Goal: Task Accomplishment & Management: Manage account settings

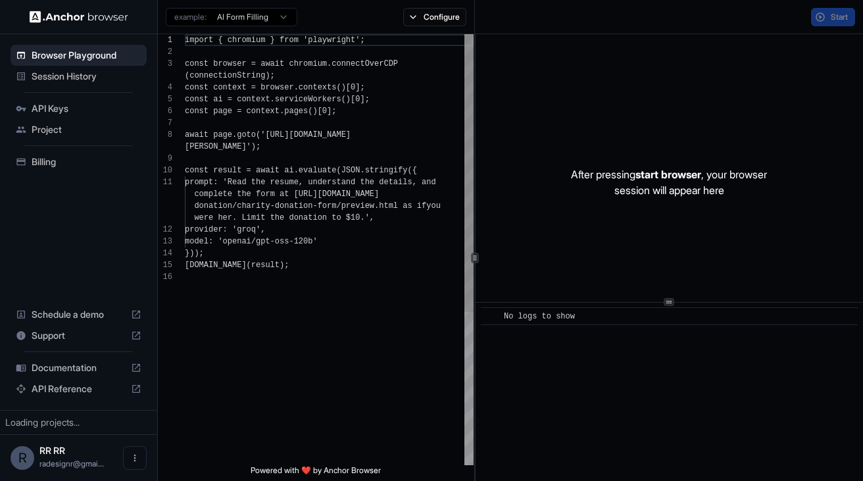
scroll to position [95, 0]
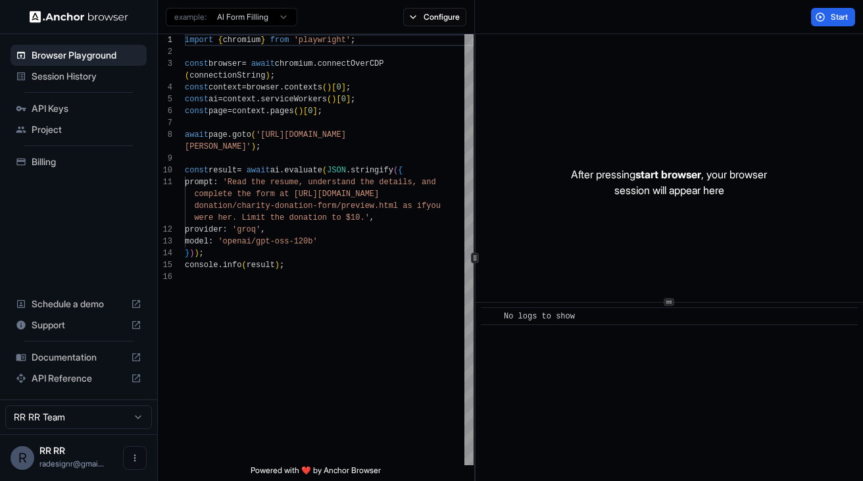
click at [63, 107] on span "API Keys" at bounding box center [87, 108] width 110 height 13
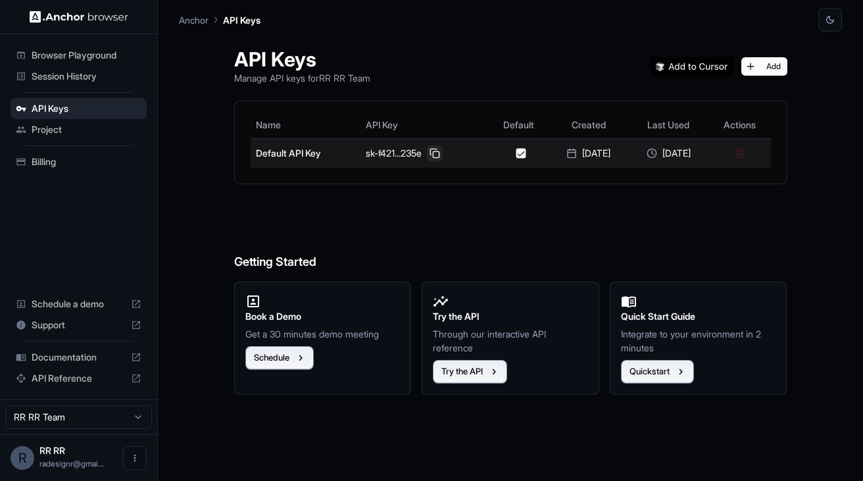
click at [427, 151] on button at bounding box center [435, 153] width 16 height 16
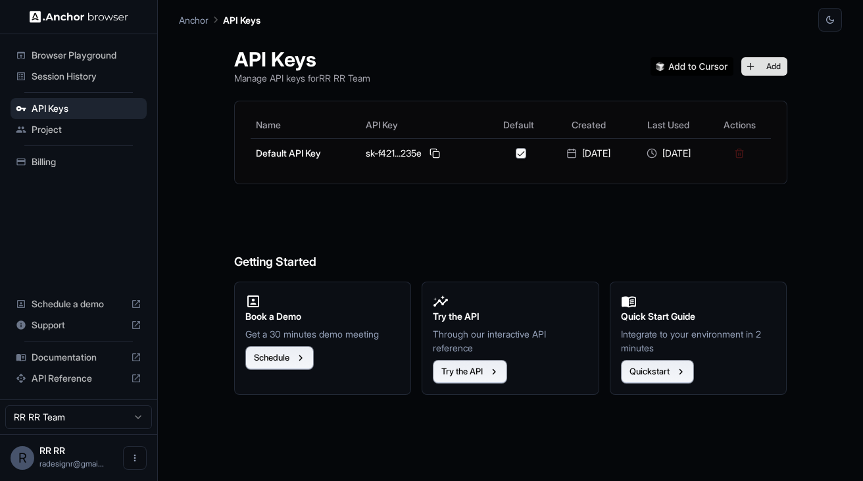
click at [766, 68] on button "Add" at bounding box center [765, 66] width 46 height 18
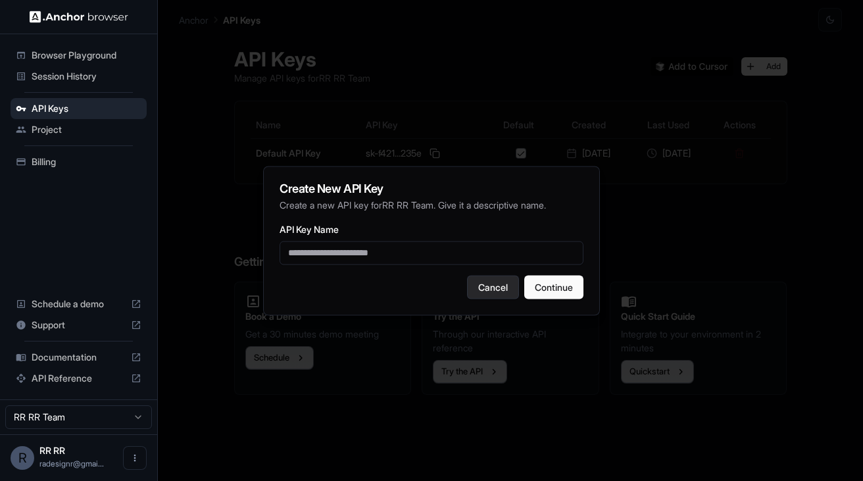
click at [488, 292] on button "Cancel" at bounding box center [493, 287] width 52 height 24
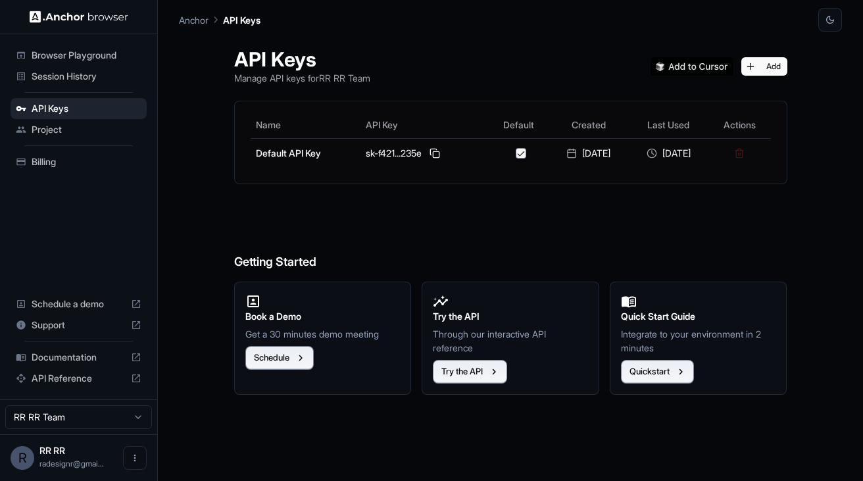
click at [84, 126] on span "Project" at bounding box center [87, 129] width 110 height 13
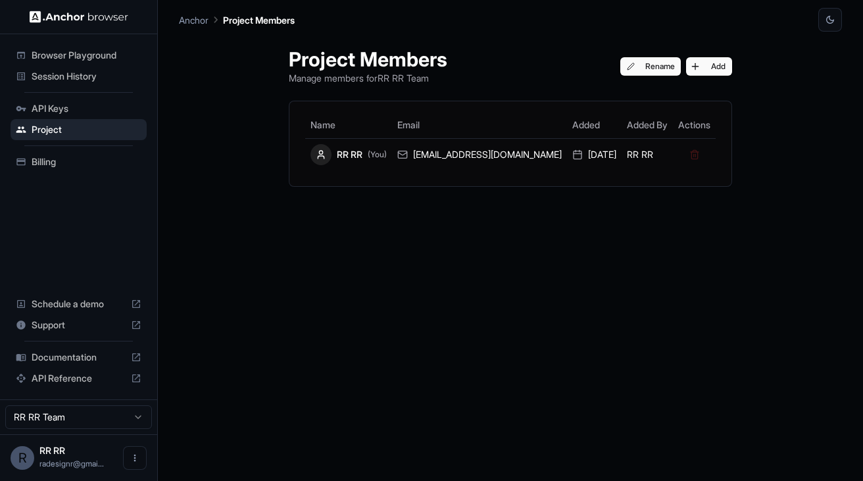
click at [51, 163] on span "Billing" at bounding box center [87, 161] width 110 height 13
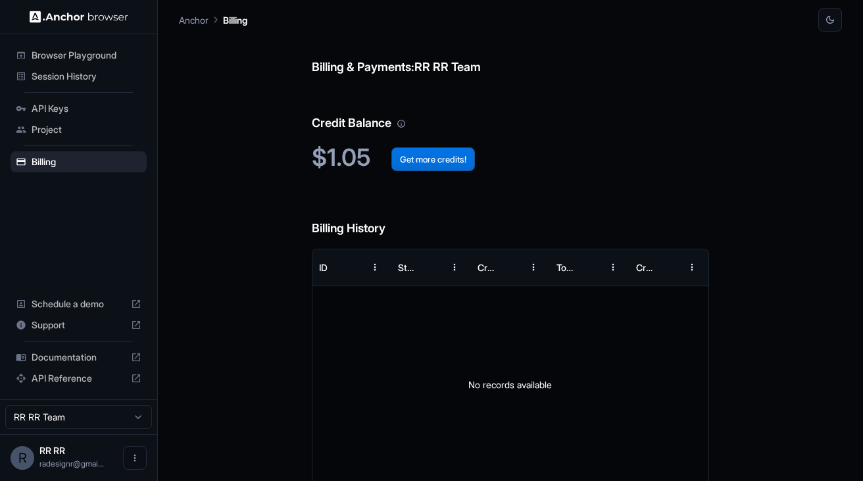
click at [423, 165] on button "Get more credits!" at bounding box center [433, 159] width 84 height 24
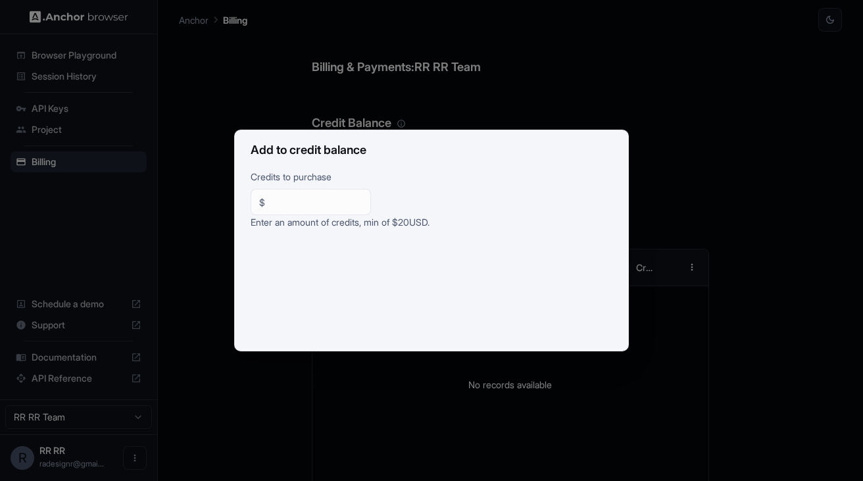
click at [537, 97] on div "Add to credit balance Credits to purchase $ ** ​ Enter an amount of credits, mi…" at bounding box center [431, 240] width 863 height 481
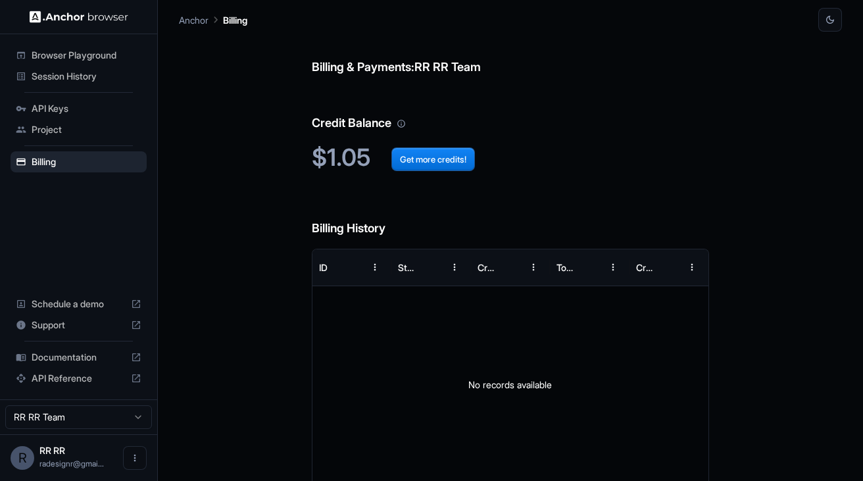
click at [49, 77] on span "Session History" at bounding box center [87, 76] width 110 height 13
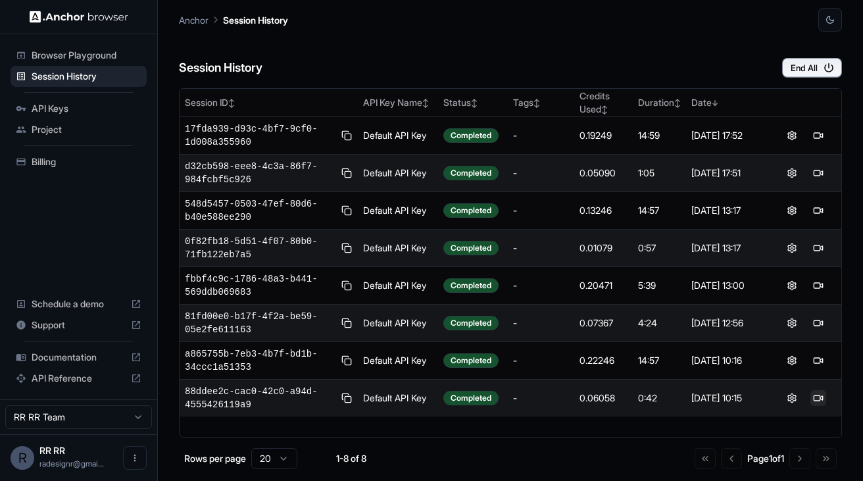
click at [819, 370] on button at bounding box center [819, 398] width 16 height 16
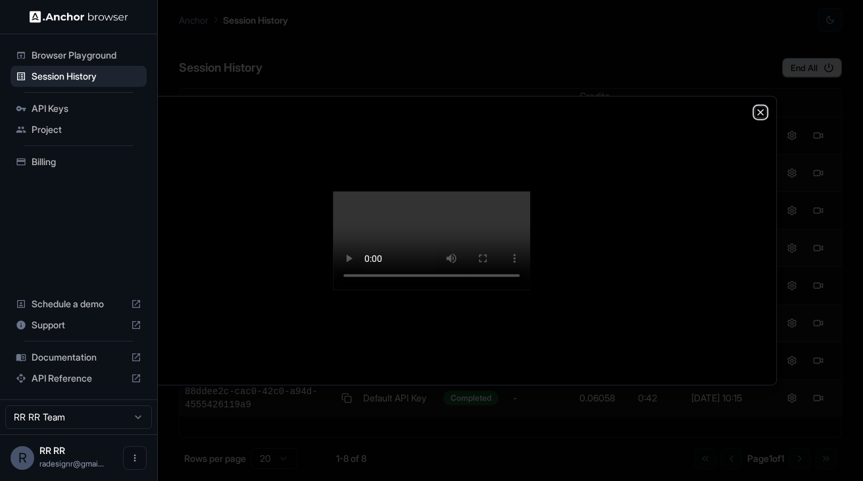
click at [760, 107] on icon "button" at bounding box center [760, 112] width 11 height 11
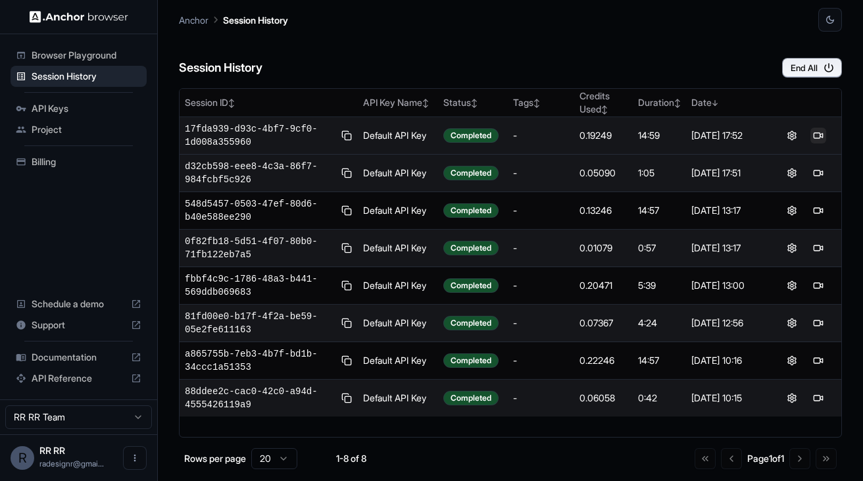
click at [821, 136] on button at bounding box center [819, 136] width 16 height 16
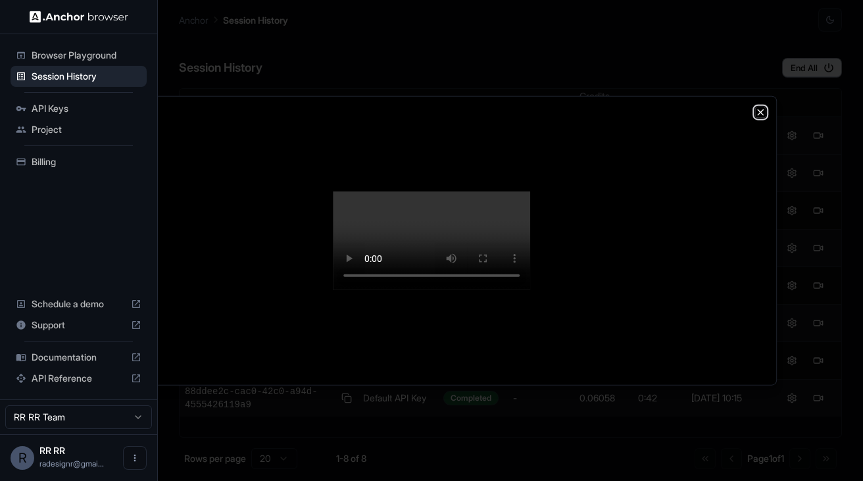
click at [762, 109] on icon "button" at bounding box center [760, 111] width 5 height 5
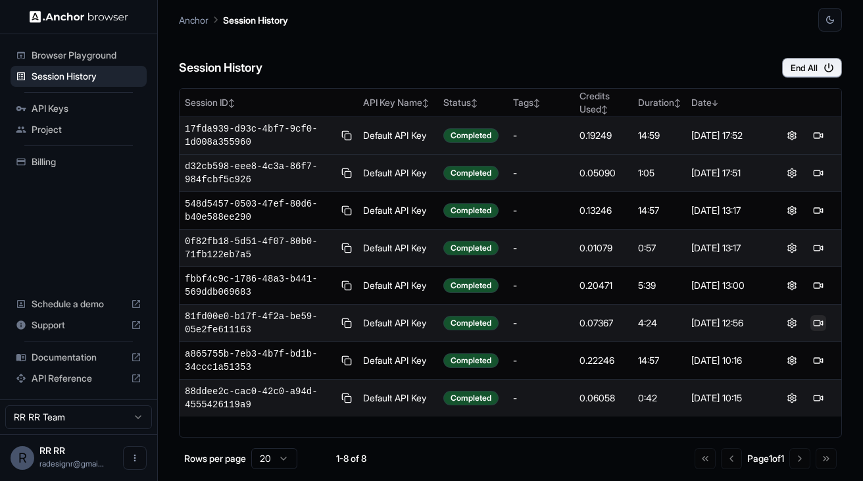
click at [817, 328] on button at bounding box center [819, 323] width 16 height 16
